Goal: Transaction & Acquisition: Purchase product/service

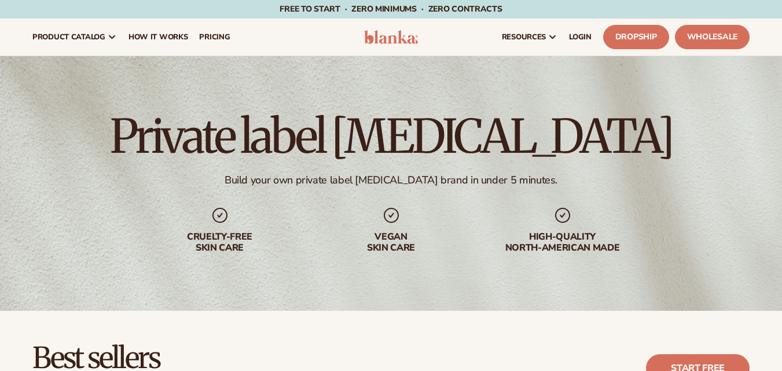
click at [580, 34] on span "LOGIN" at bounding box center [580, 36] width 23 height 9
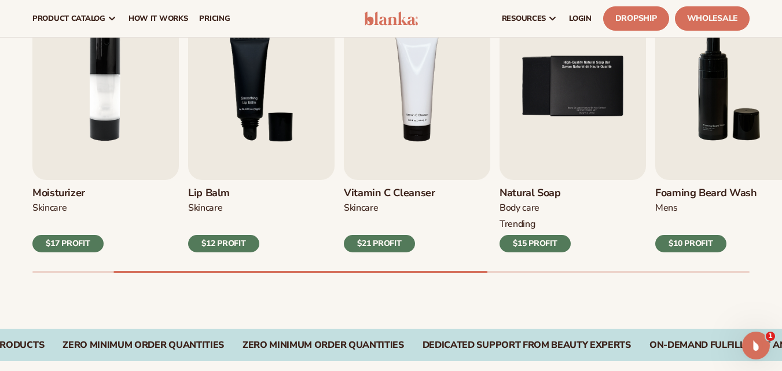
scroll to position [413, 0]
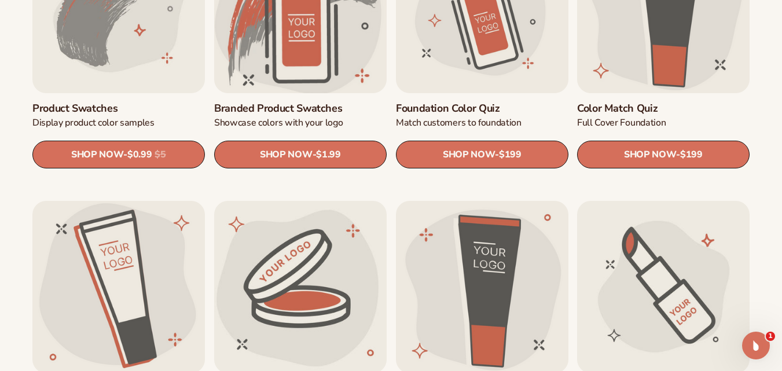
click at [316, 102] on link "Branded product swatches" at bounding box center [300, 108] width 173 height 13
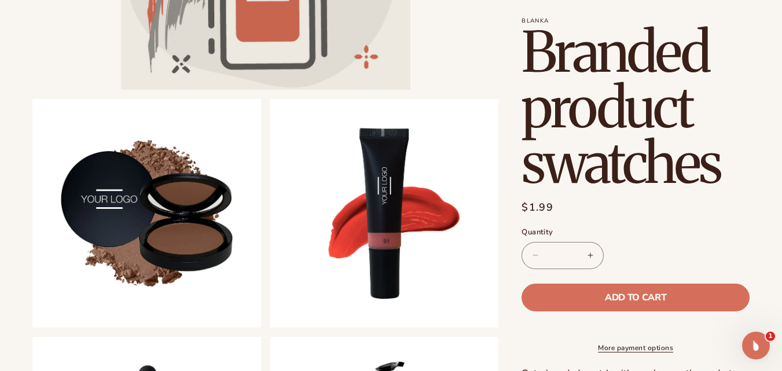
scroll to position [294, 0]
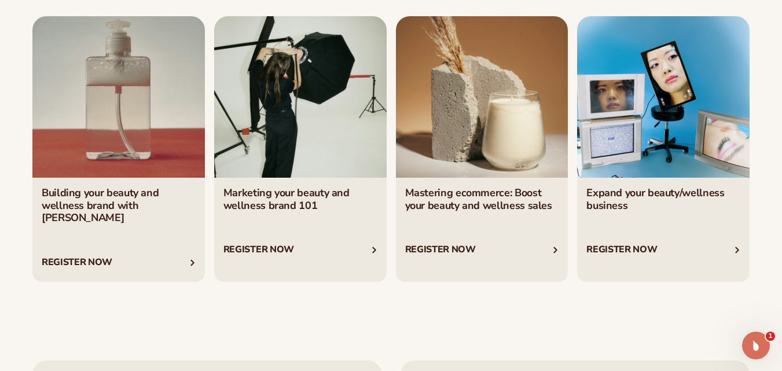
scroll to position [1952, 0]
click at [155, 168] on link "1 / 4" at bounding box center [118, 149] width 173 height 266
